Goal: Find specific page/section: Find specific page/section

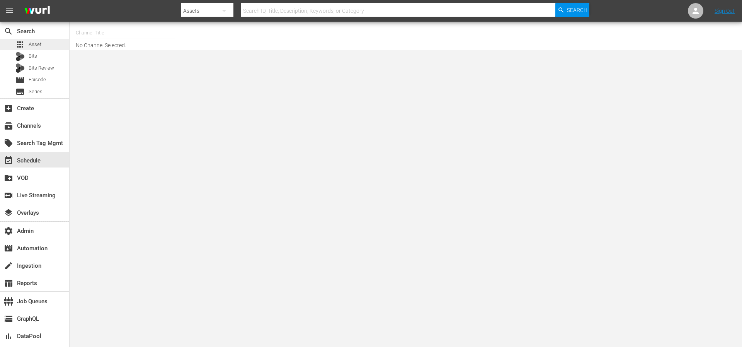
click at [29, 44] on span "Asset" at bounding box center [35, 45] width 13 height 8
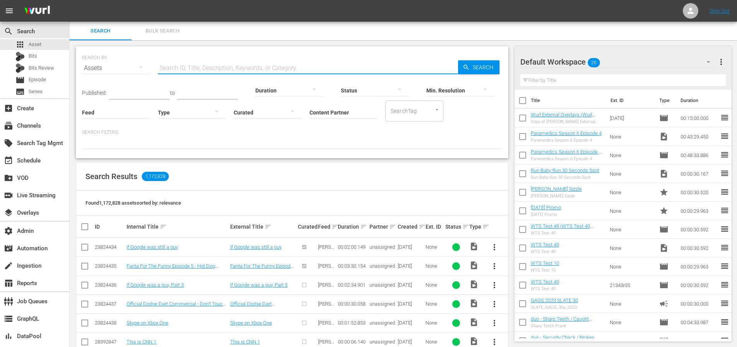
click at [222, 69] on input "text" at bounding box center [308, 68] width 300 height 19
click at [321, 110] on input "Content Partner" at bounding box center [343, 113] width 68 height 28
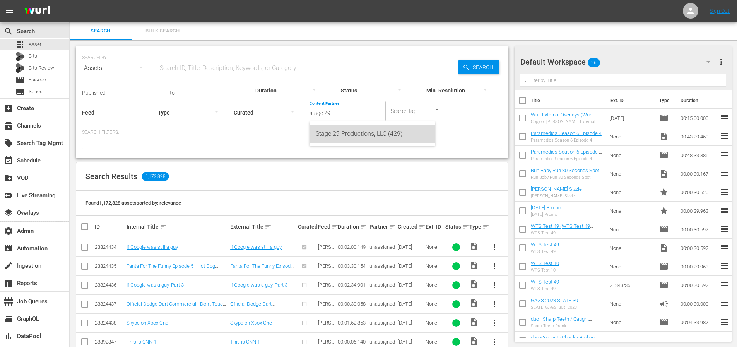
click at [322, 128] on div "Stage 29 Productions, LLC (429)" at bounding box center [371, 133] width 113 height 19
type input "Stage 29 Productions, LLC (429)"
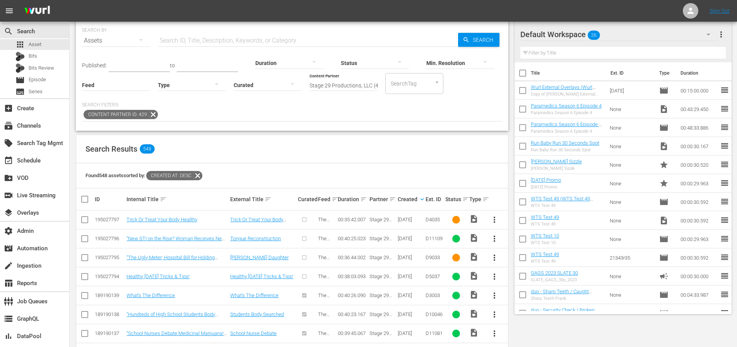
scroll to position [47, 0]
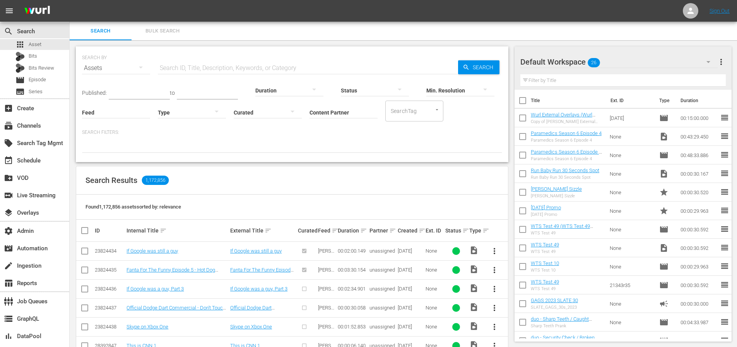
click at [338, 113] on input "Content Partner" at bounding box center [343, 113] width 68 height 28
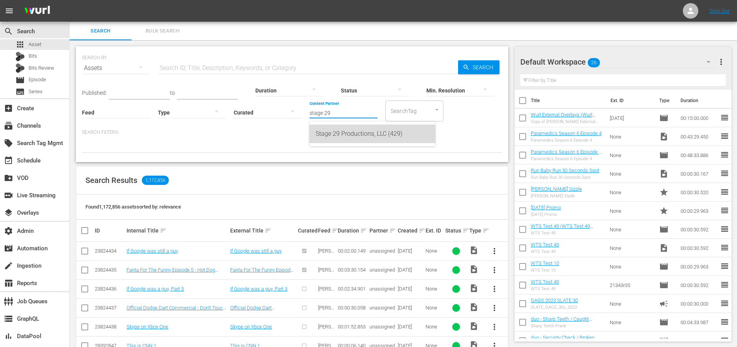
click at [365, 133] on div "Stage 29 Productions, LLC (429)" at bounding box center [371, 133] width 113 height 19
type input "Stage 29 Productions, LLC (429)"
